Goal: Obtain resource: Download file/media

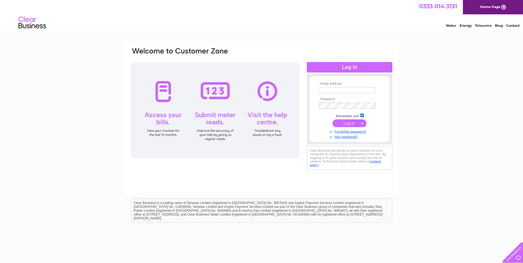
type input "[EMAIL_ADDRESS][DOMAIN_NAME]"
click at [348, 124] on input "submit" at bounding box center [350, 123] width 34 height 8
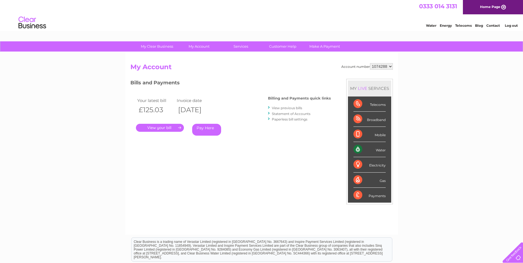
click at [291, 108] on link "View previous bills" at bounding box center [287, 108] width 30 height 4
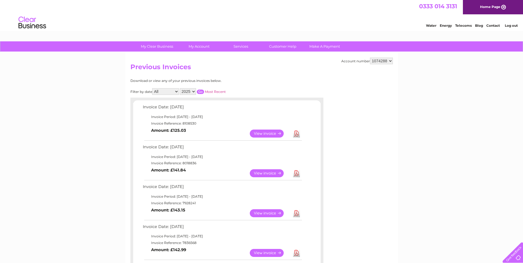
click at [297, 213] on link "Download" at bounding box center [296, 213] width 7 height 8
click at [296, 174] on link "Download" at bounding box center [296, 173] width 7 height 8
click at [297, 134] on link "Download" at bounding box center [296, 134] width 7 height 8
